Goal: Go to known website: Access a specific website the user already knows

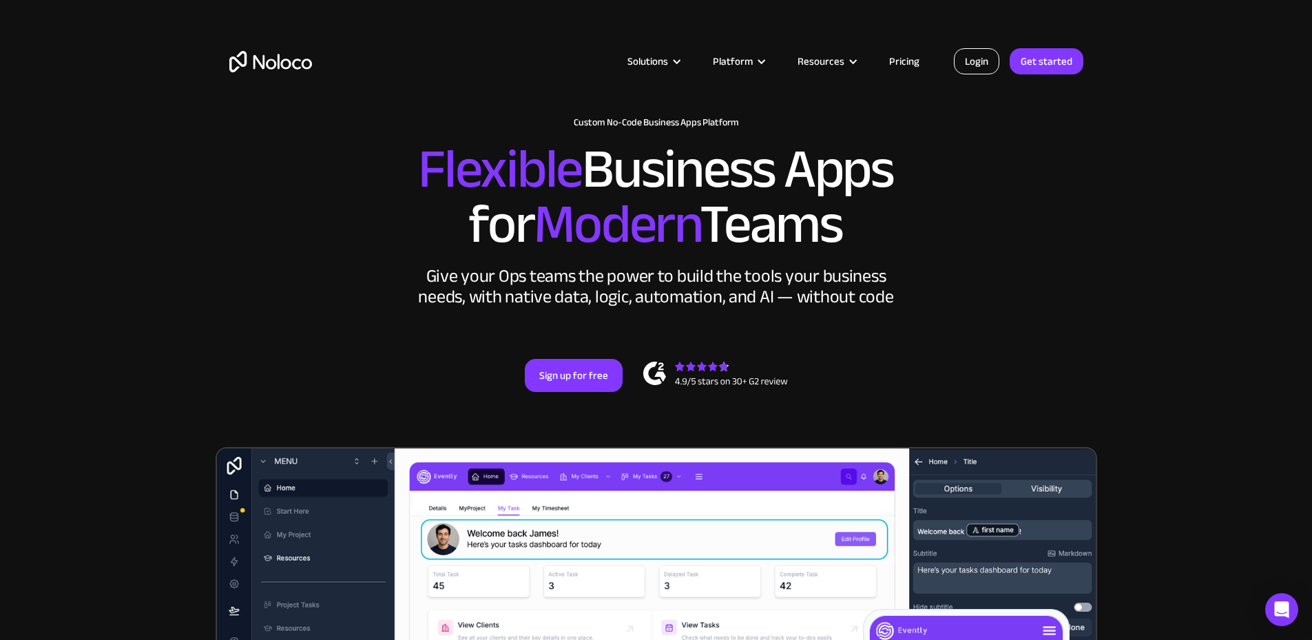
click at [977, 60] on link "Login" at bounding box center [976, 61] width 45 height 26
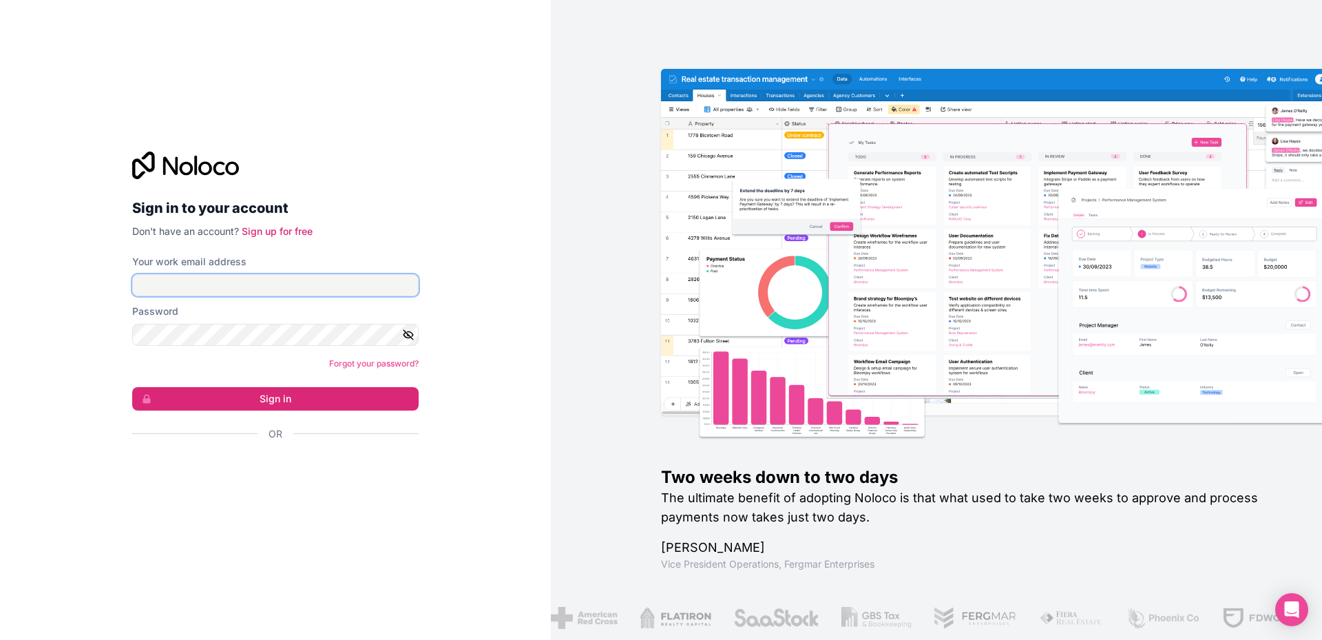
type input "[EMAIL_ADDRESS][DOMAIN_NAME]"
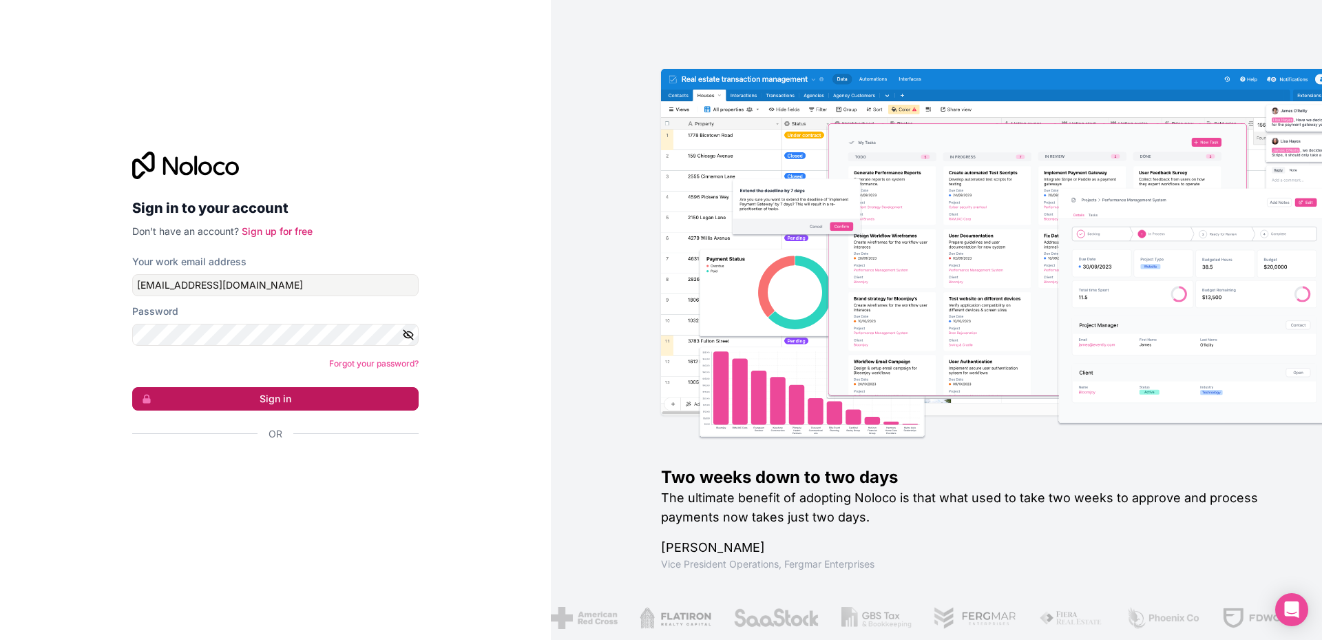
click at [277, 395] on button "Sign in" at bounding box center [275, 398] width 286 height 23
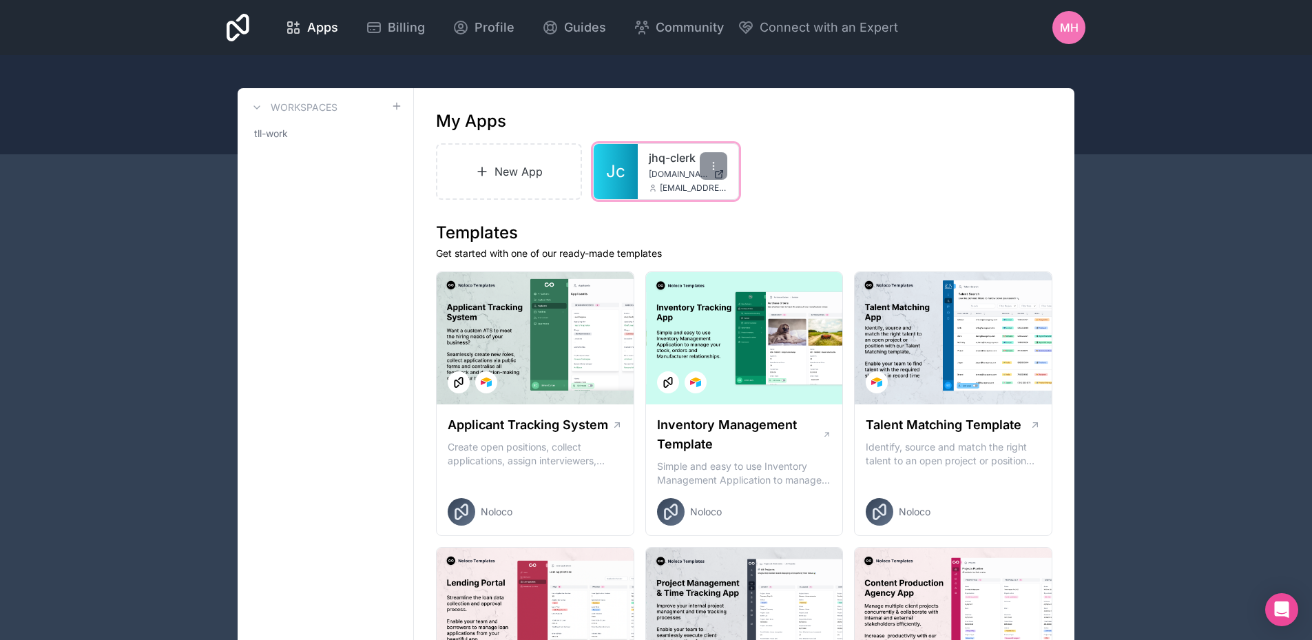
click at [631, 150] on link "Jc" at bounding box center [616, 171] width 44 height 55
